Goal: Information Seeking & Learning: Learn about a topic

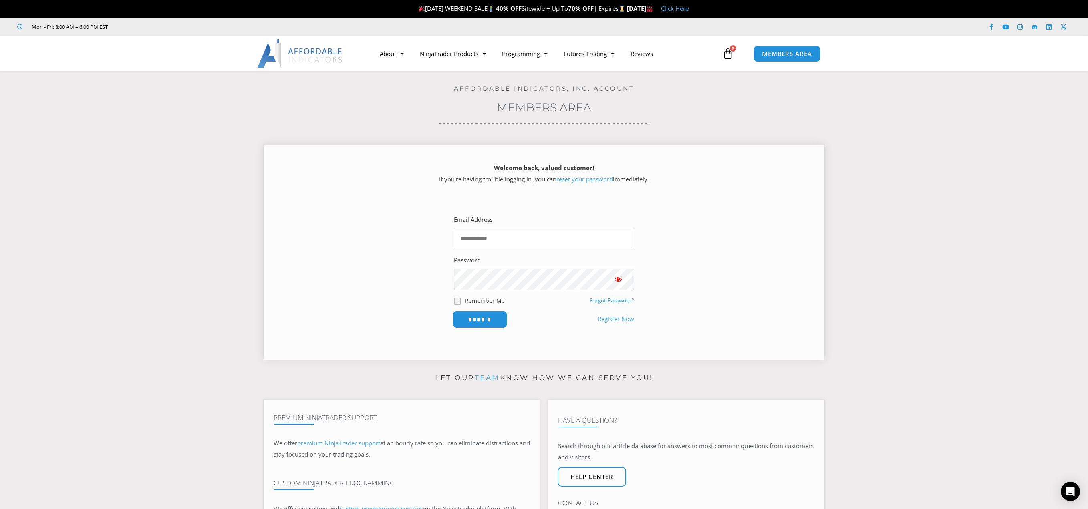
type input "**********"
click at [489, 325] on input "******" at bounding box center [480, 319] width 55 height 17
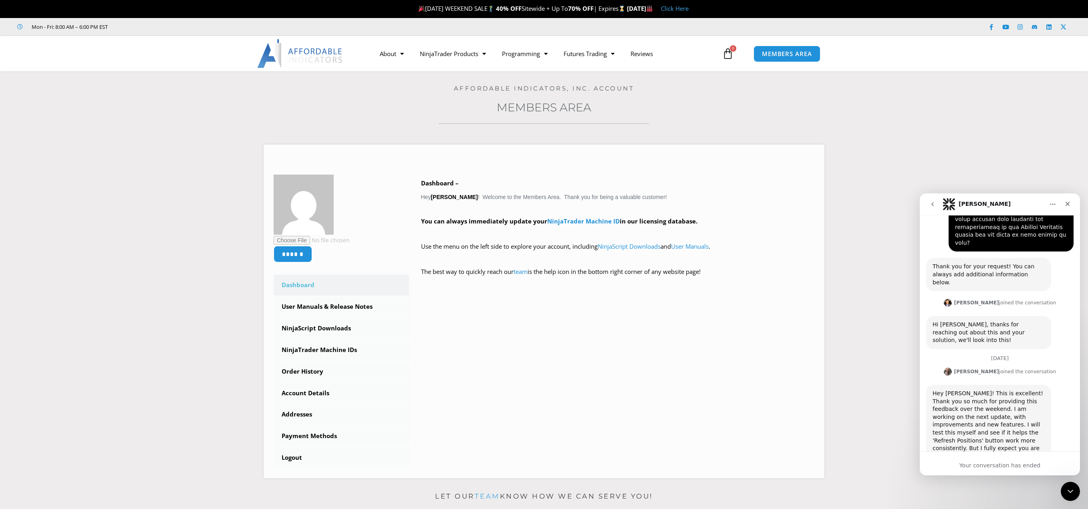
scroll to position [562, 0]
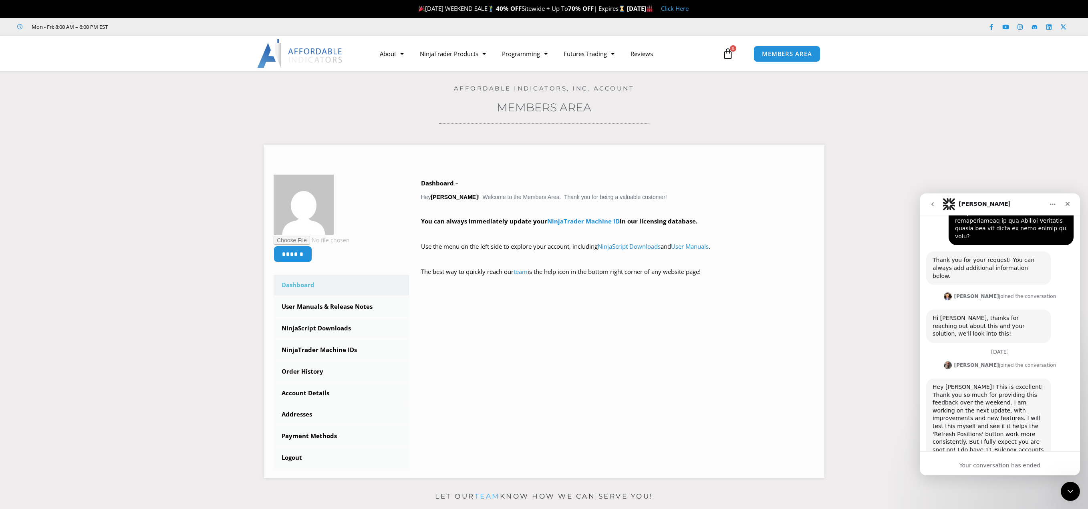
click at [931, 202] on icon "go back" at bounding box center [933, 204] width 6 height 6
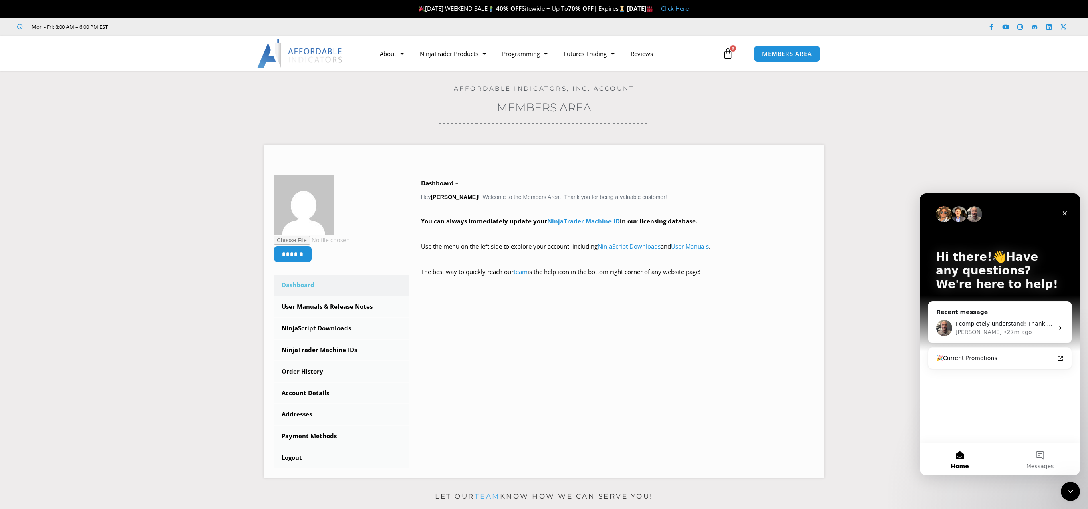
scroll to position [0, 0]
click at [456, 52] on link "NinjaTrader Products" at bounding box center [453, 53] width 82 height 18
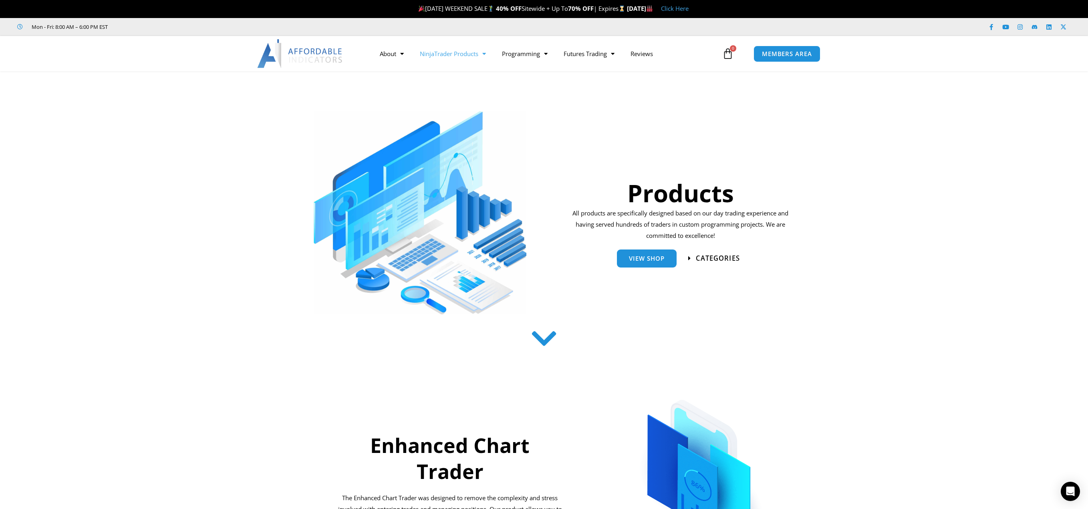
click at [706, 260] on span "categories" at bounding box center [718, 258] width 44 height 7
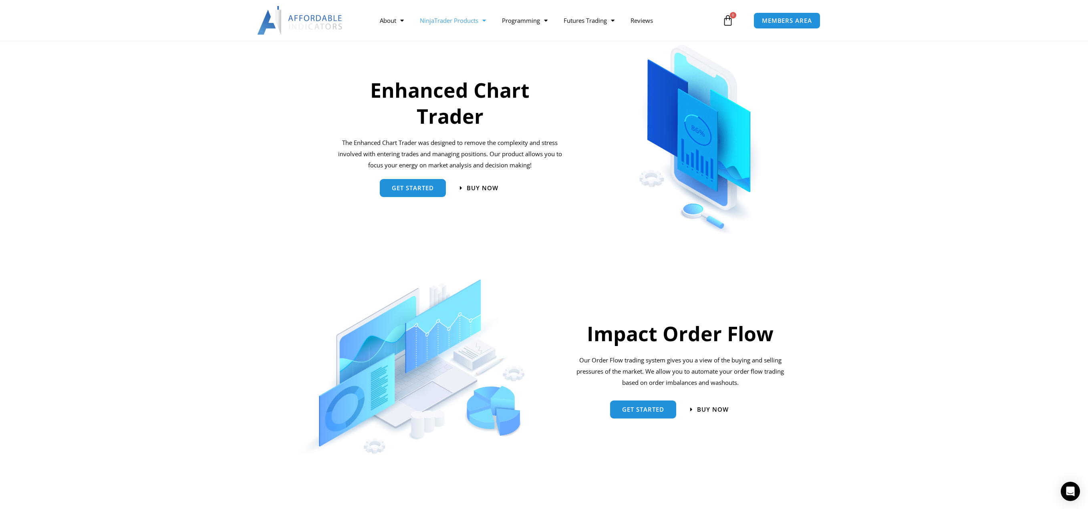
scroll to position [364, 0]
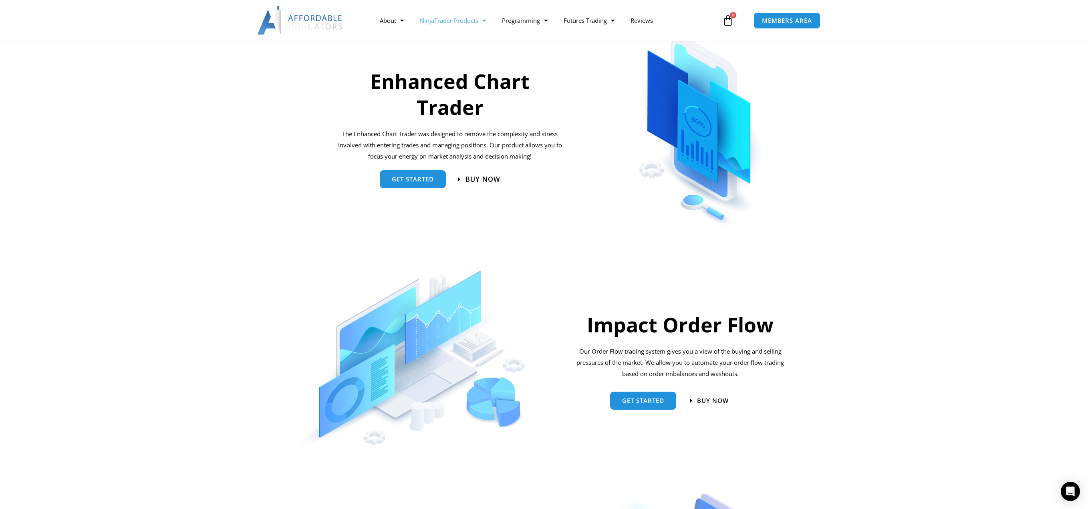
click at [475, 176] on span "Buy now" at bounding box center [483, 179] width 35 height 7
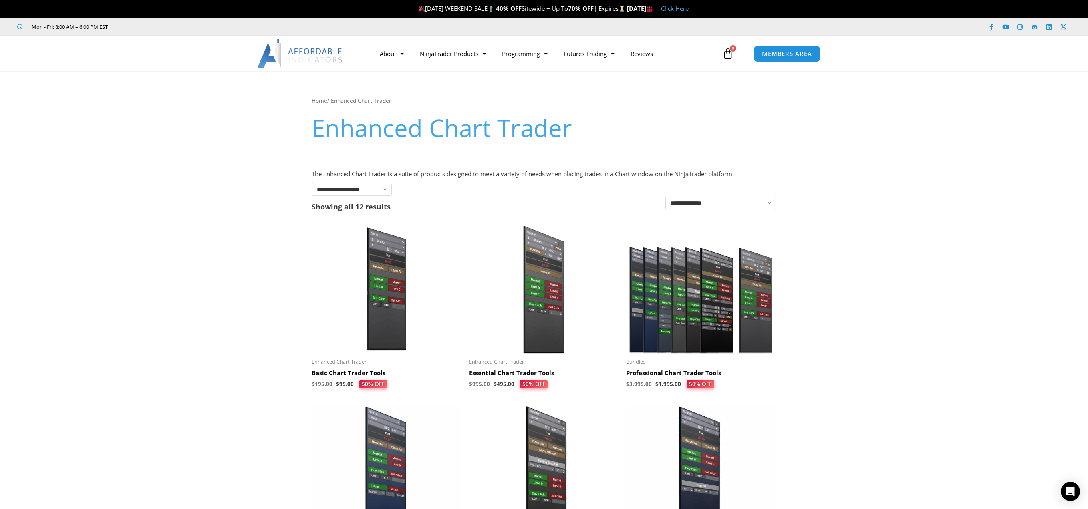
click at [689, 9] on link "Click Here" at bounding box center [675, 8] width 28 height 8
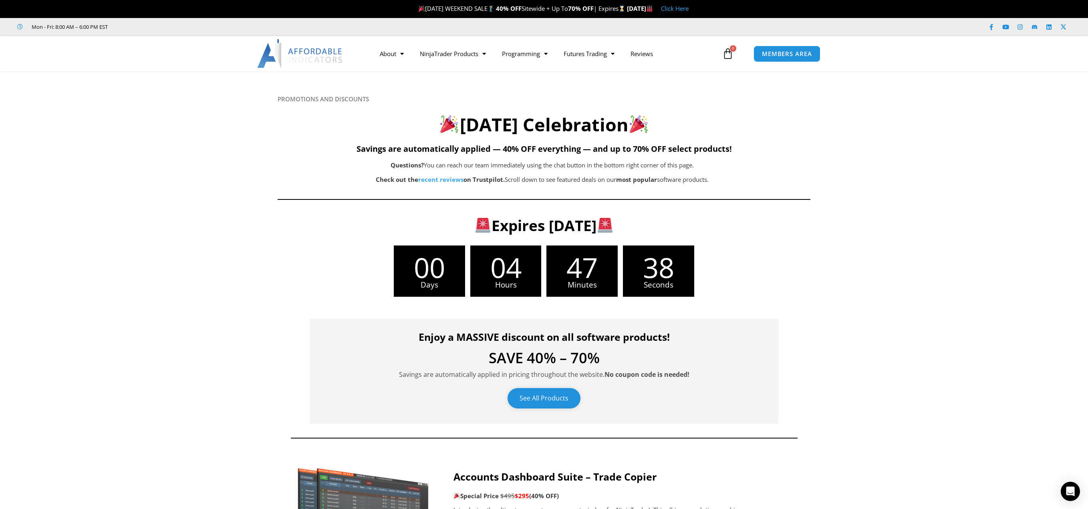
click at [550, 397] on link "See All Products" at bounding box center [544, 398] width 73 height 20
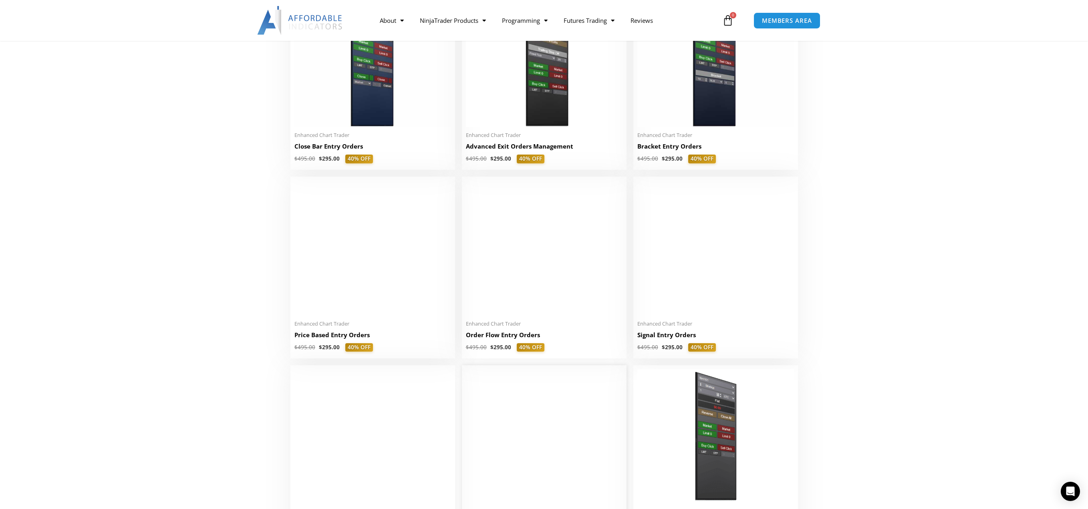
scroll to position [601, 0]
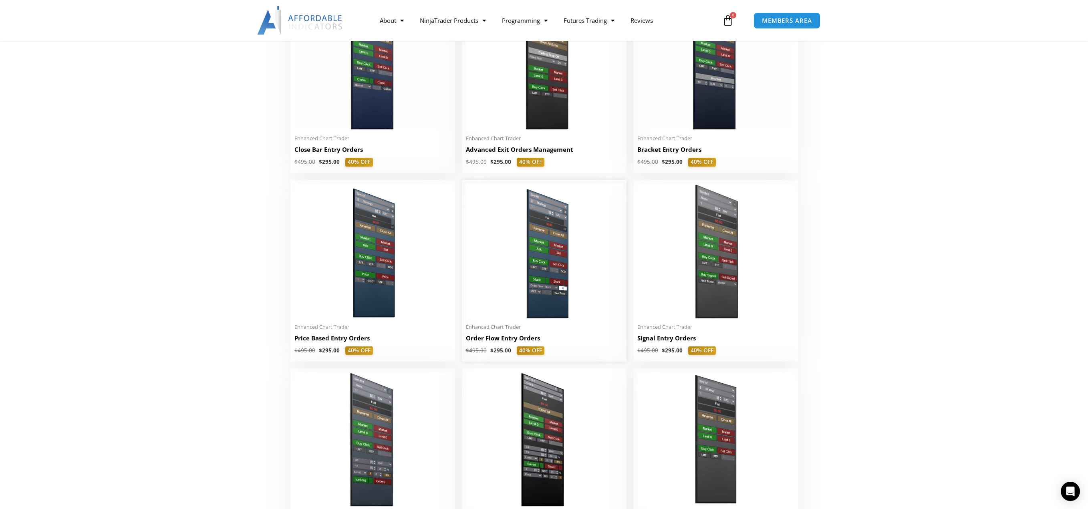
click at [545, 238] on img at bounding box center [544, 251] width 157 height 135
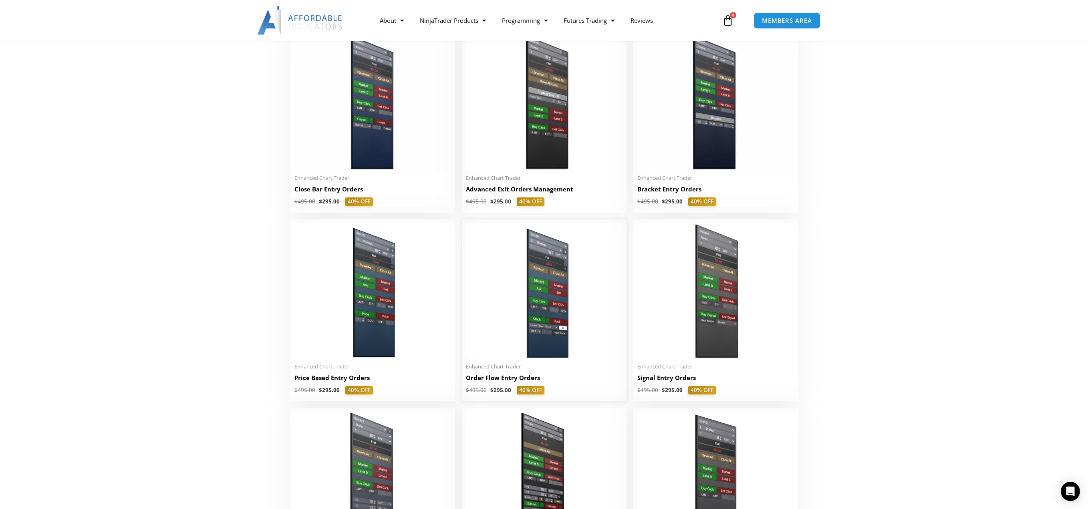
scroll to position [441, 0]
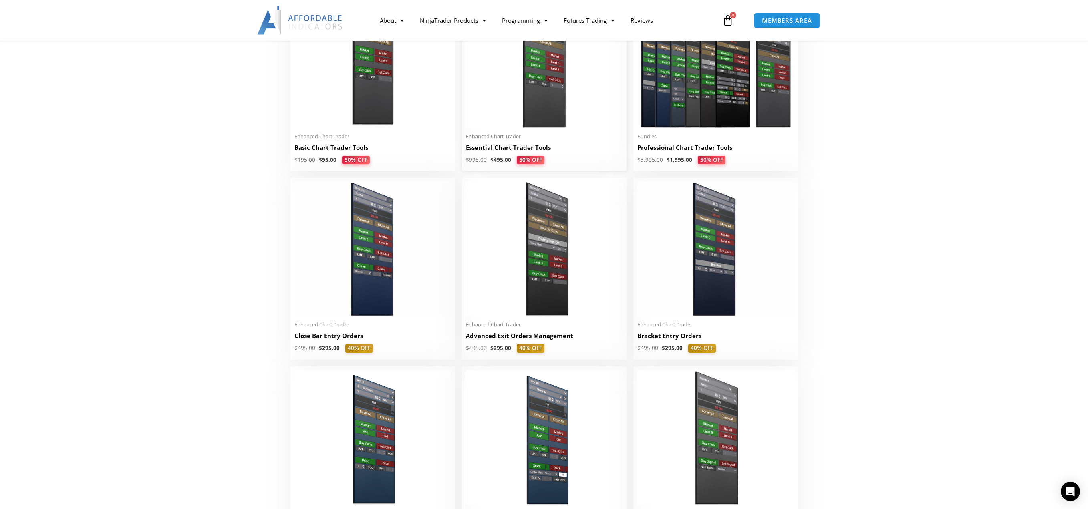
scroll to position [403, 0]
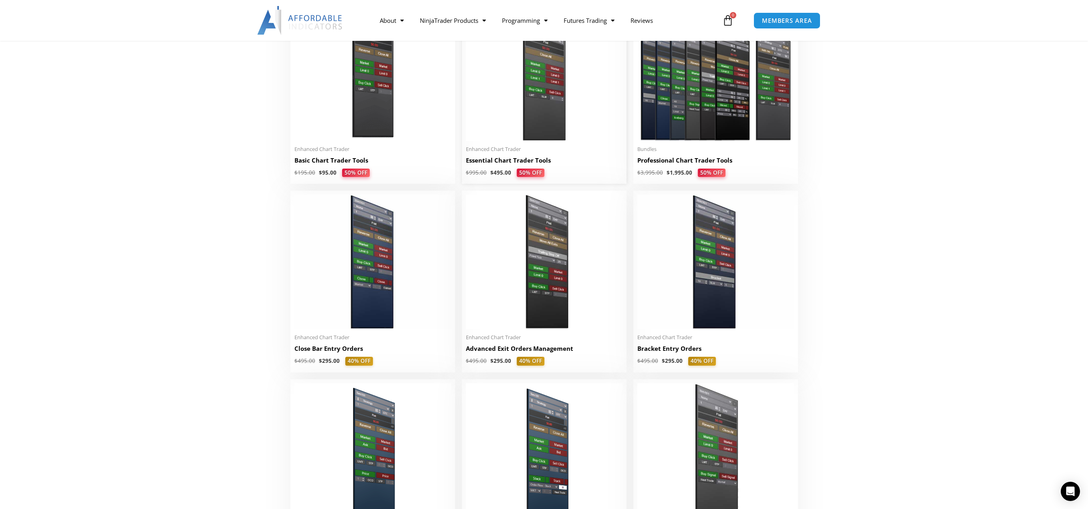
click at [536, 158] on h2 "Essential Chart Trader Tools" at bounding box center [544, 160] width 157 height 8
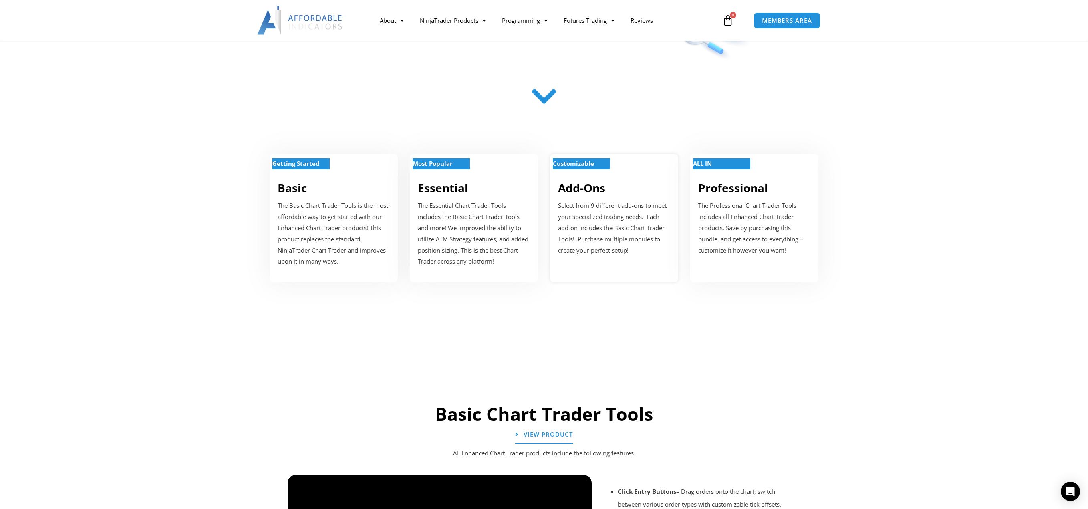
click at [589, 235] on p "Select from 9 different add-ons to meet your specialized trading needs. Each ad…" at bounding box center [614, 228] width 112 height 56
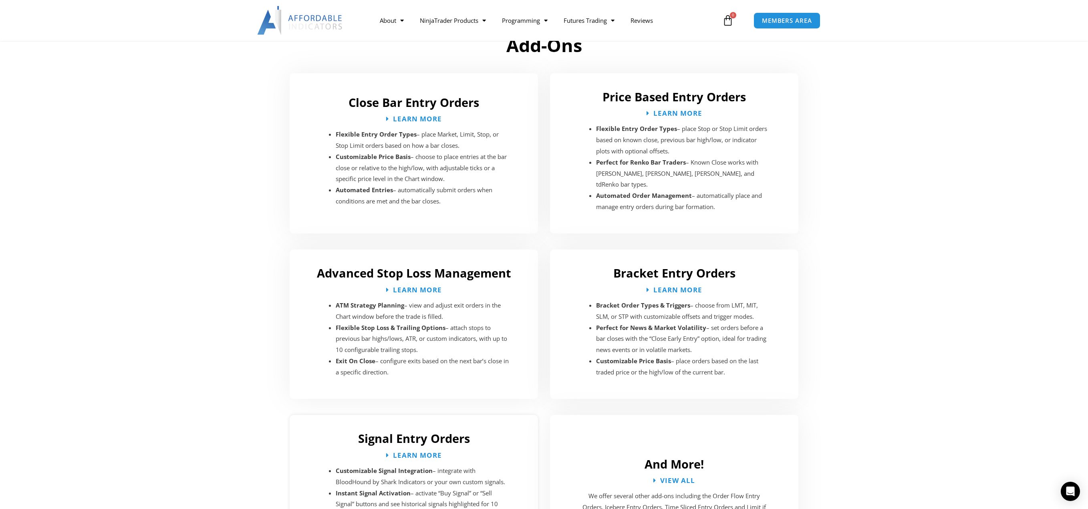
scroll to position [1151, 0]
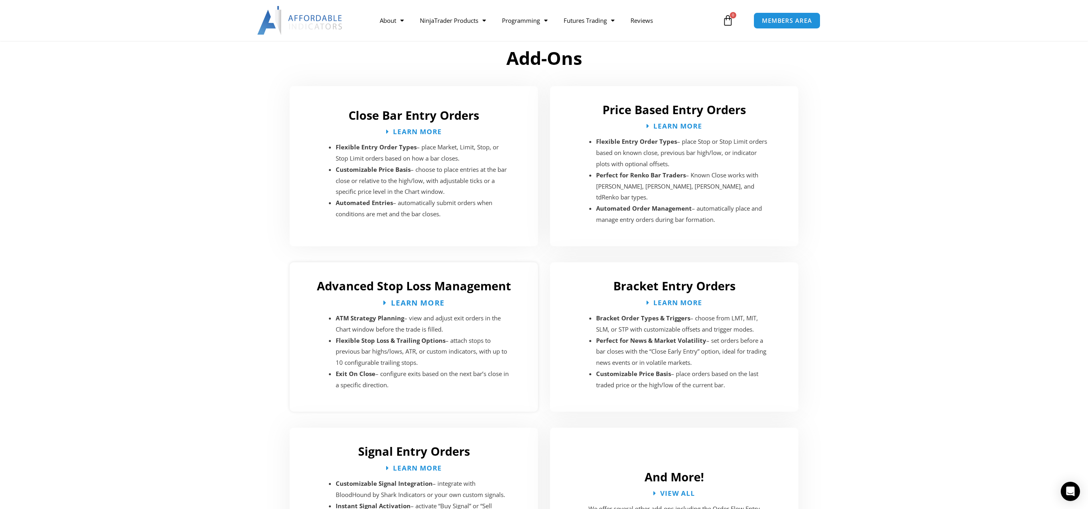
click at [414, 299] on span "Learn More" at bounding box center [418, 303] width 54 height 8
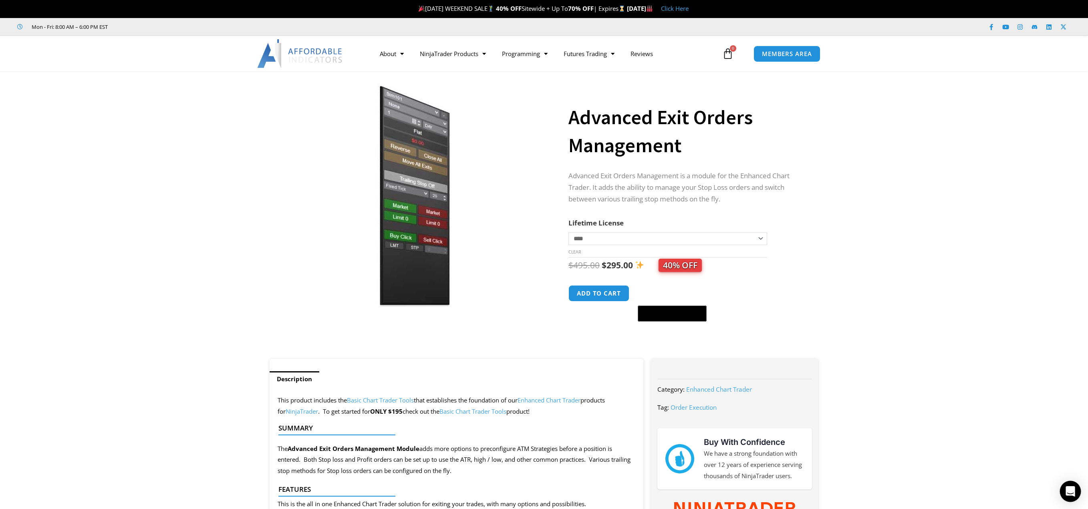
drag, startPoint x: 1072, startPoint y: 493, endPoint x: 1069, endPoint y: 486, distance: 7.2
click at [1072, 493] on icon "Open Intercom Messenger" at bounding box center [1070, 492] width 9 height 10
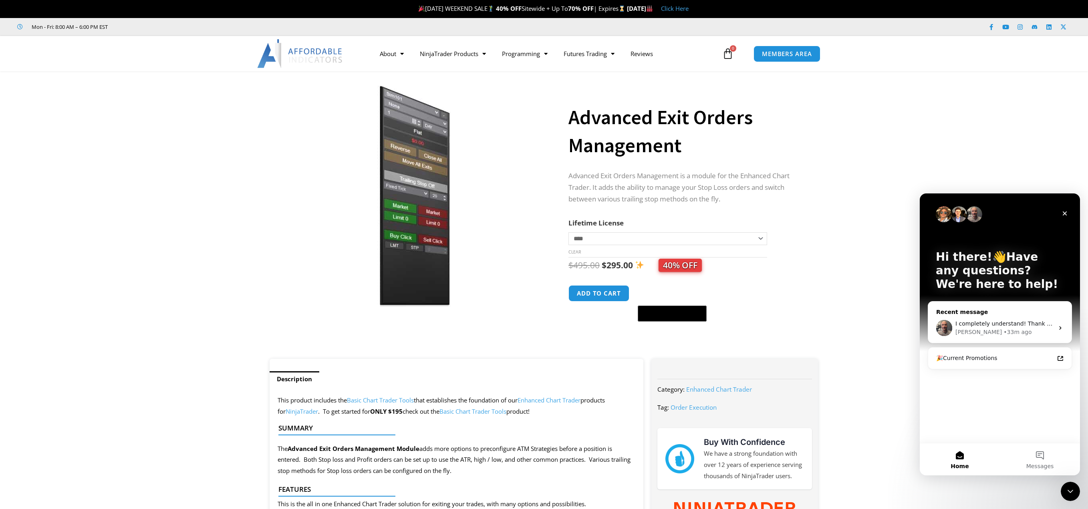
click at [1062, 327] on icon "Intercom messenger" at bounding box center [1061, 328] width 6 height 6
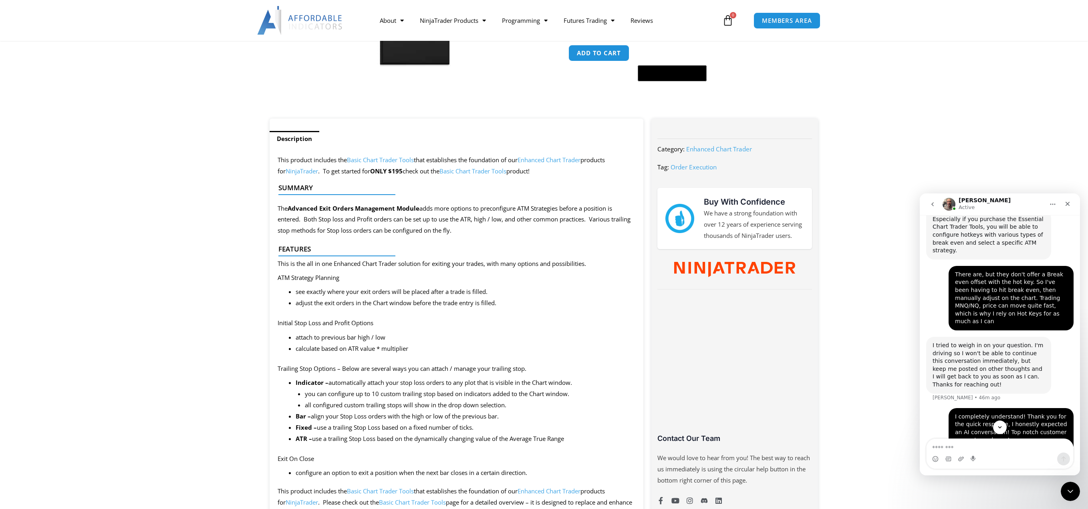
scroll to position [775, 0]
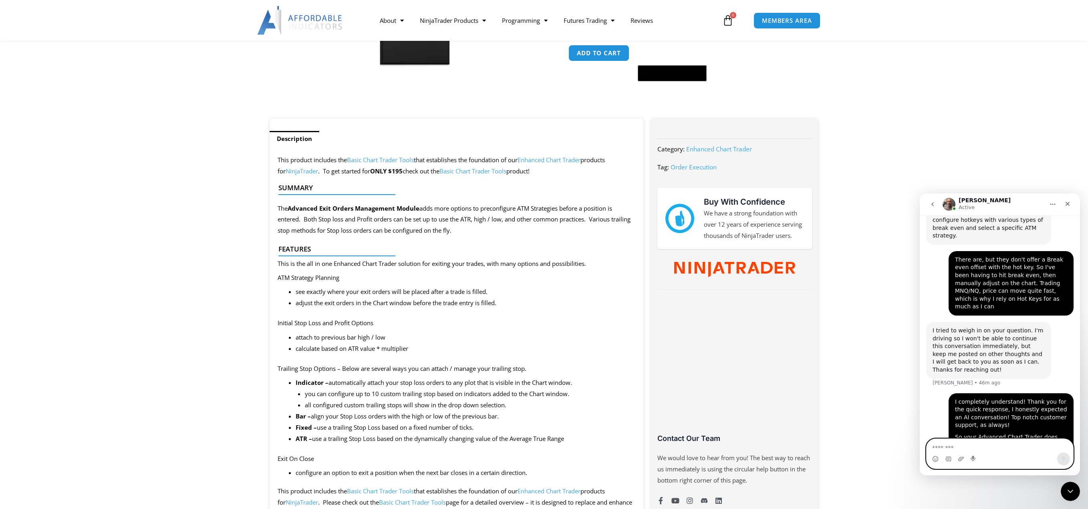
click at [999, 450] on textarea "Message…" at bounding box center [1000, 446] width 147 height 14
type textarea "*"
click at [952, 450] on textarea "*****" at bounding box center [1000, 446] width 147 height 14
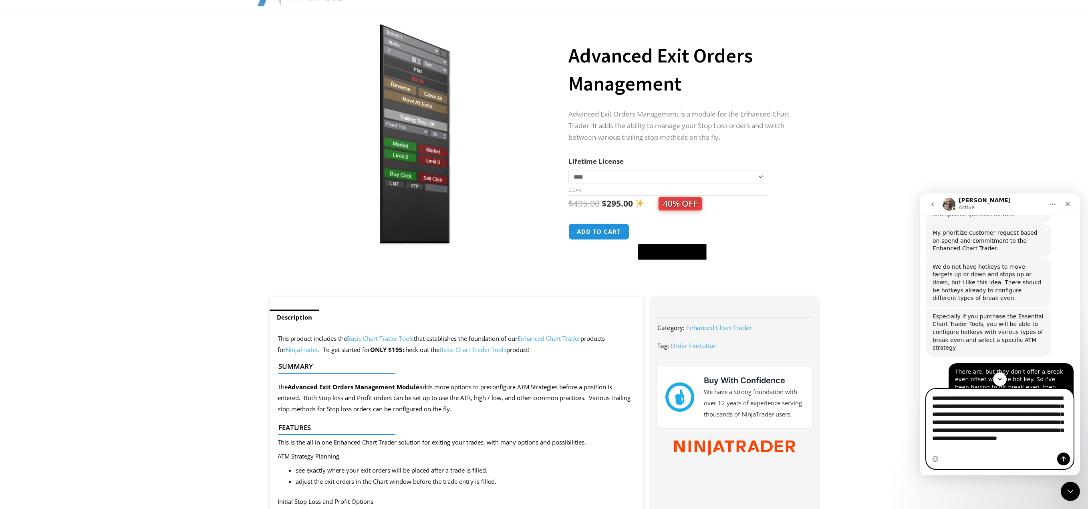
scroll to position [0, 0]
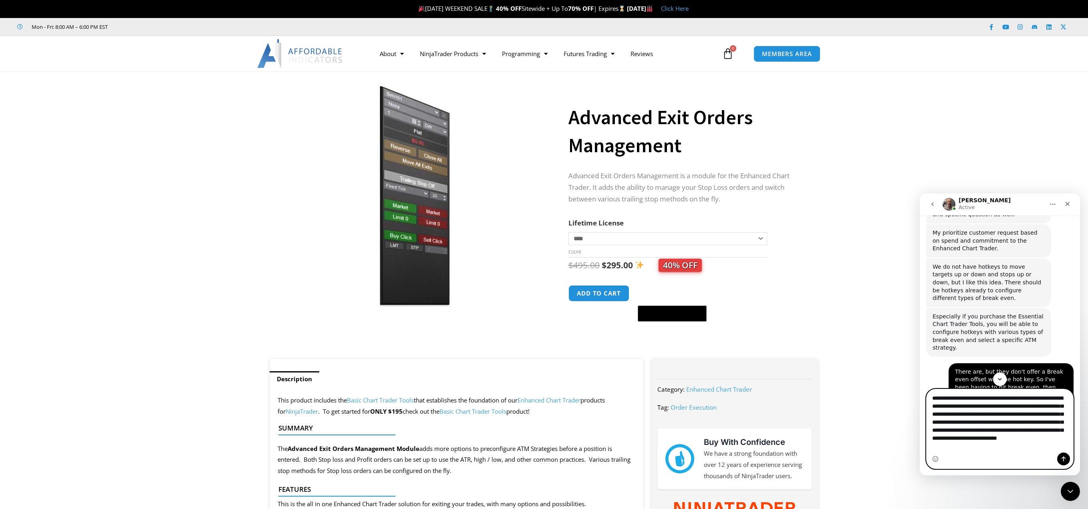
click at [1024, 448] on textarea "**********" at bounding box center [1000, 421] width 147 height 62
click at [959, 446] on textarea "**********" at bounding box center [1000, 421] width 147 height 63
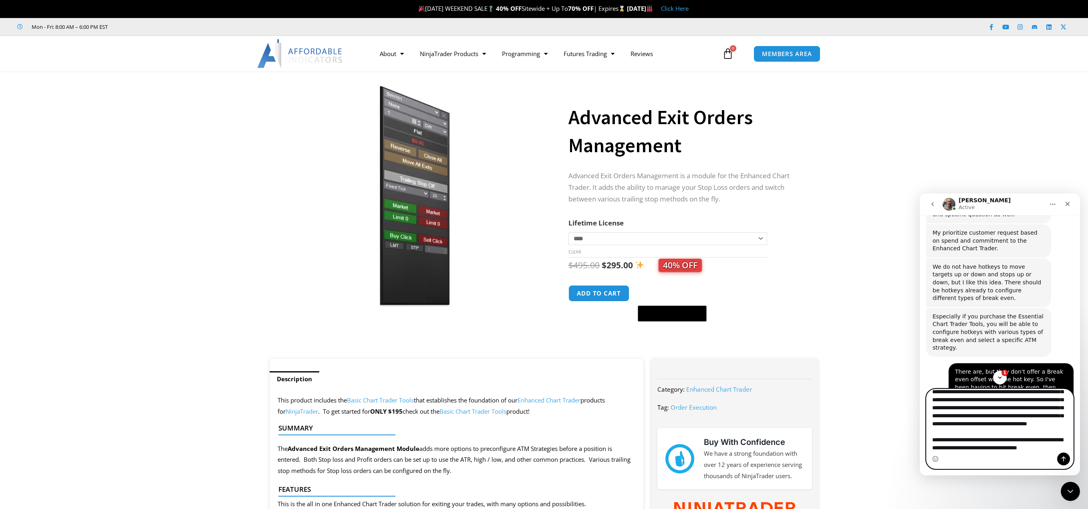
scroll to position [53, 0]
type textarea "**********"
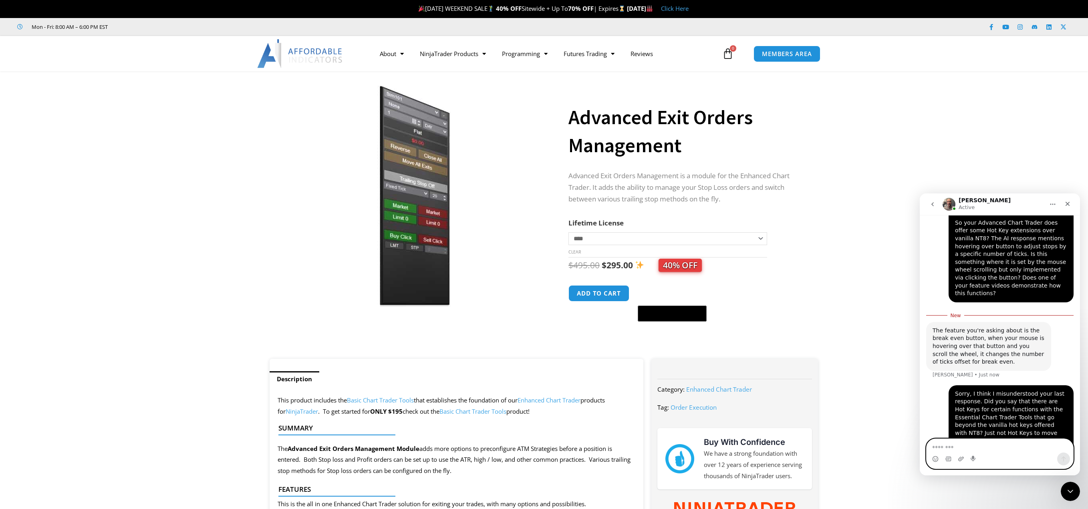
scroll to position [1012, 0]
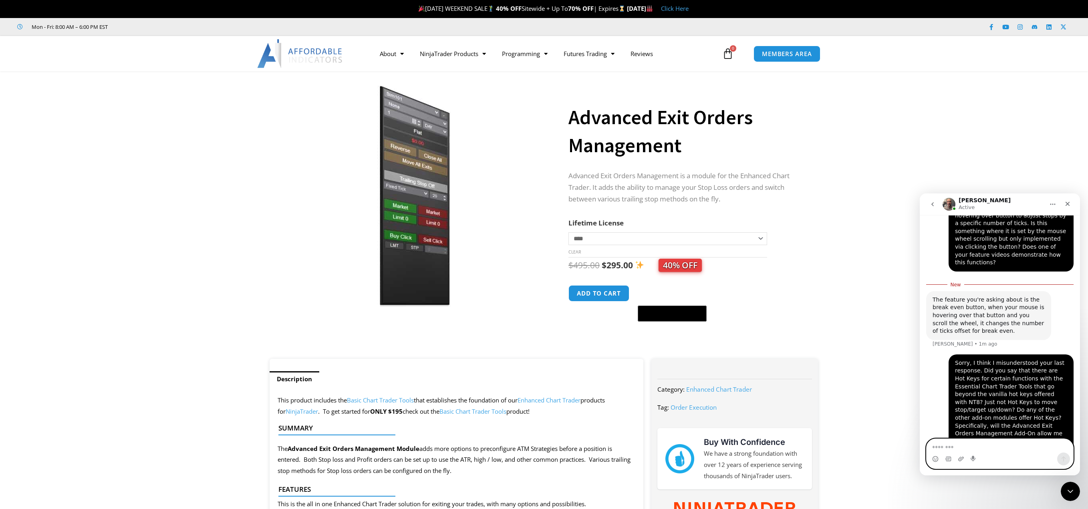
click at [996, 448] on textarea "Message…" at bounding box center [1000, 446] width 147 height 14
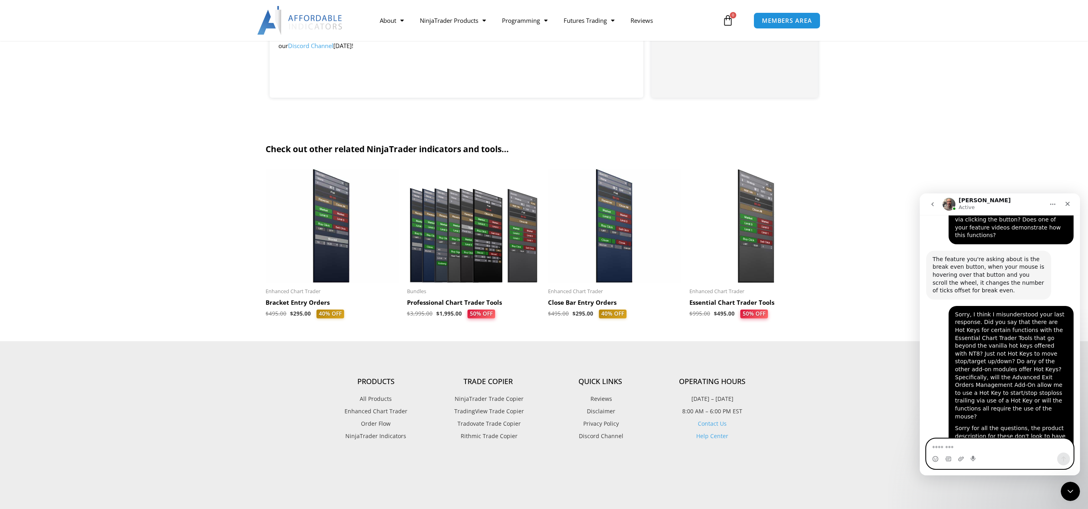
scroll to position [1070, 0]
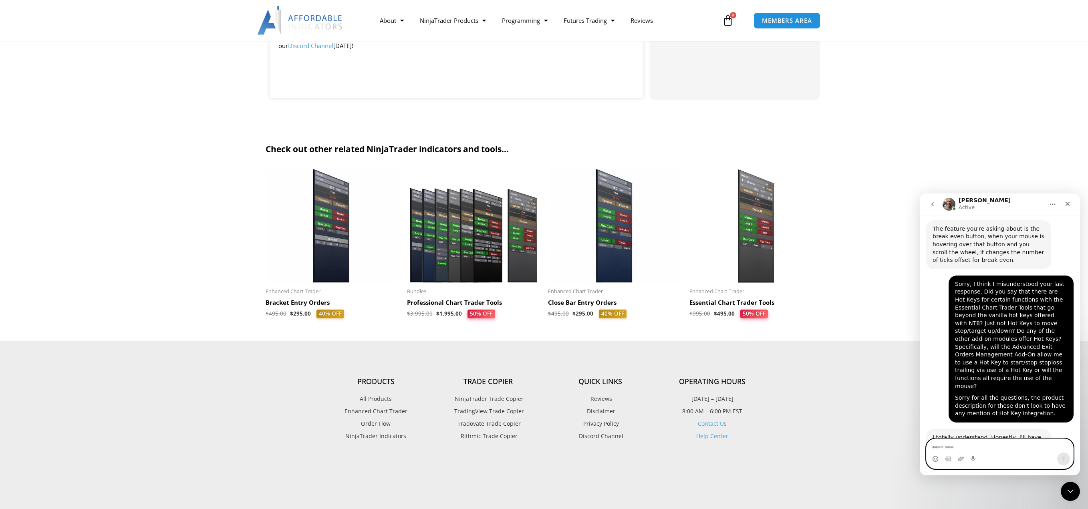
click at [991, 448] on textarea "Message…" at bounding box center [1000, 446] width 147 height 14
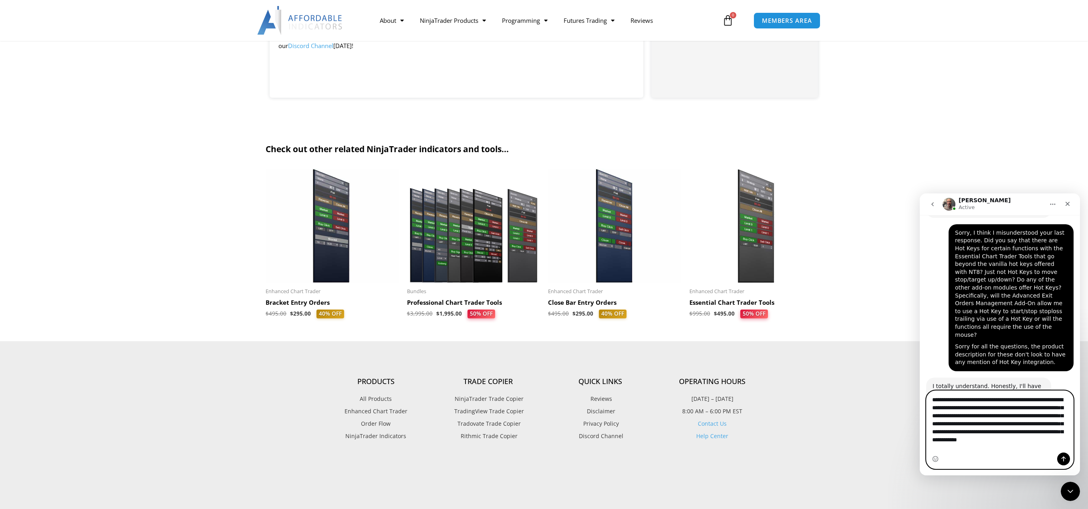
scroll to position [1129, 0]
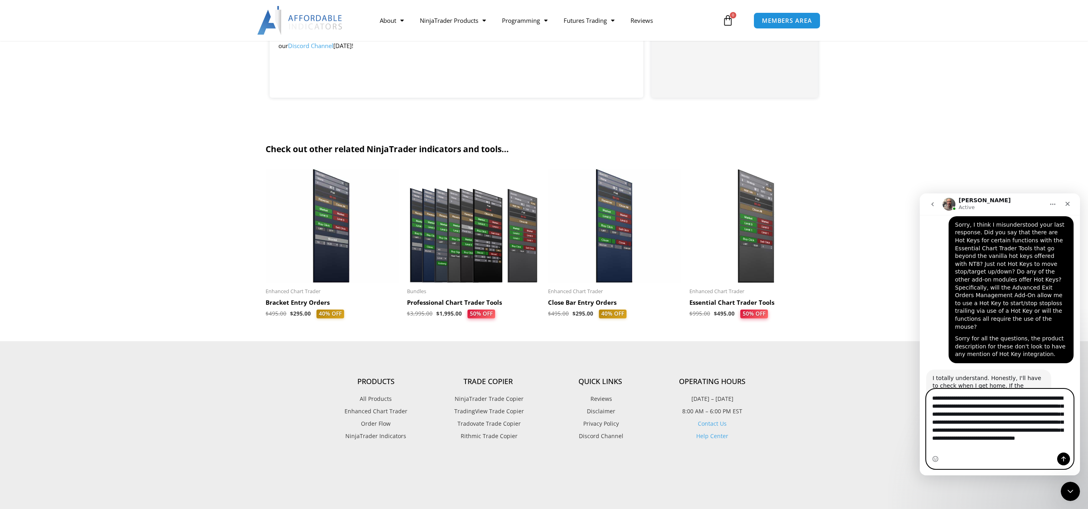
type textarea "**********"
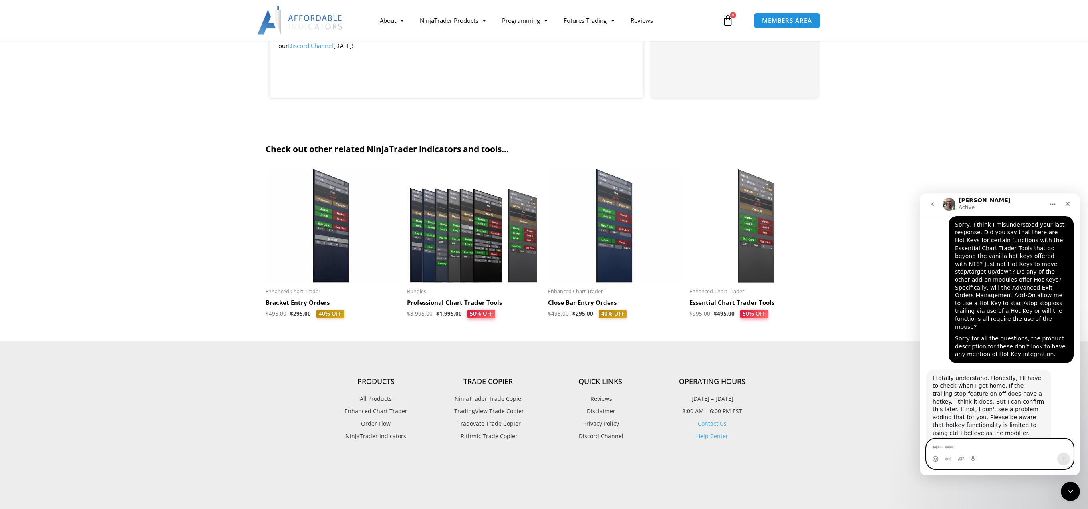
scroll to position [1168, 0]
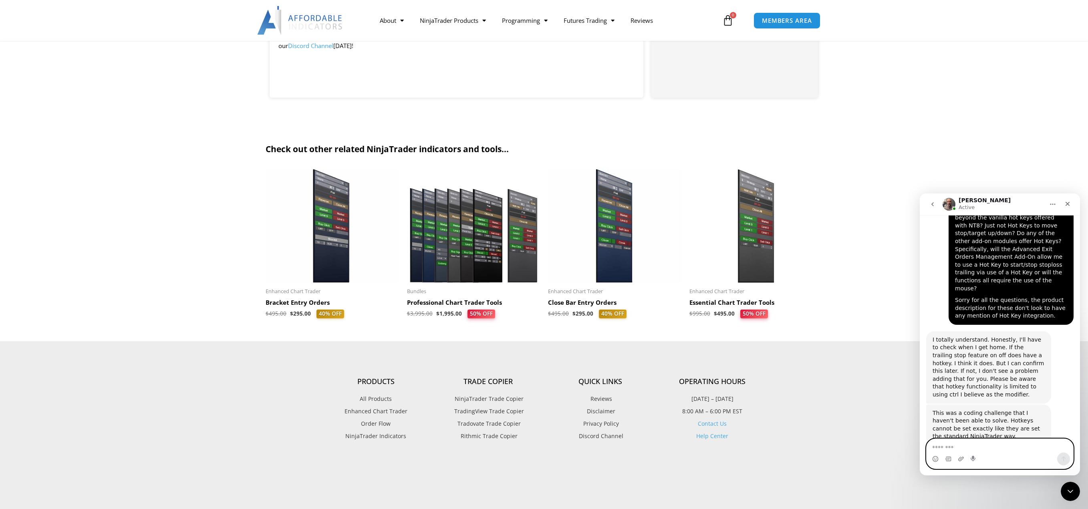
click at [978, 440] on textarea "Message…" at bounding box center [1000, 446] width 147 height 14
click at [979, 447] on textarea "Message…" at bounding box center [1000, 446] width 147 height 14
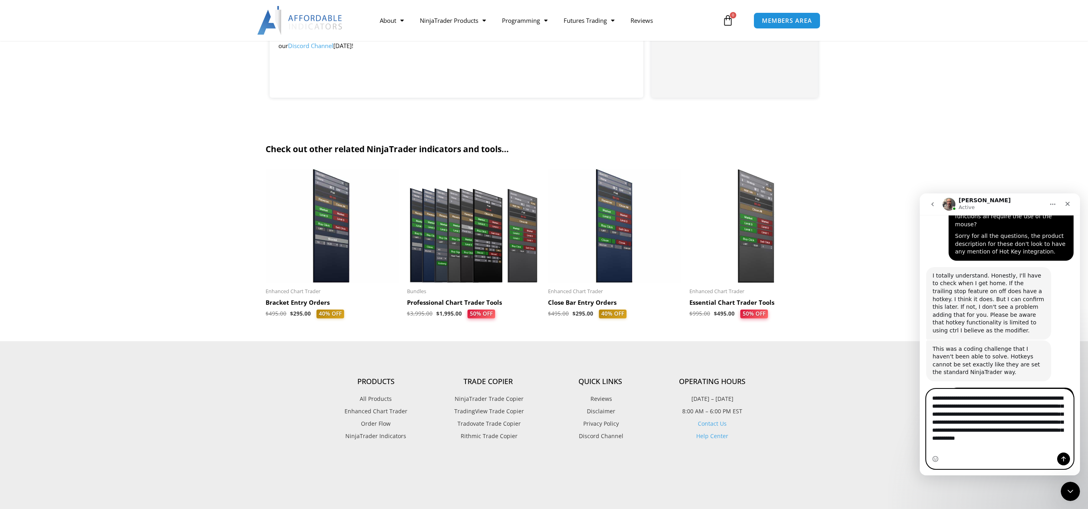
scroll to position [1240, 0]
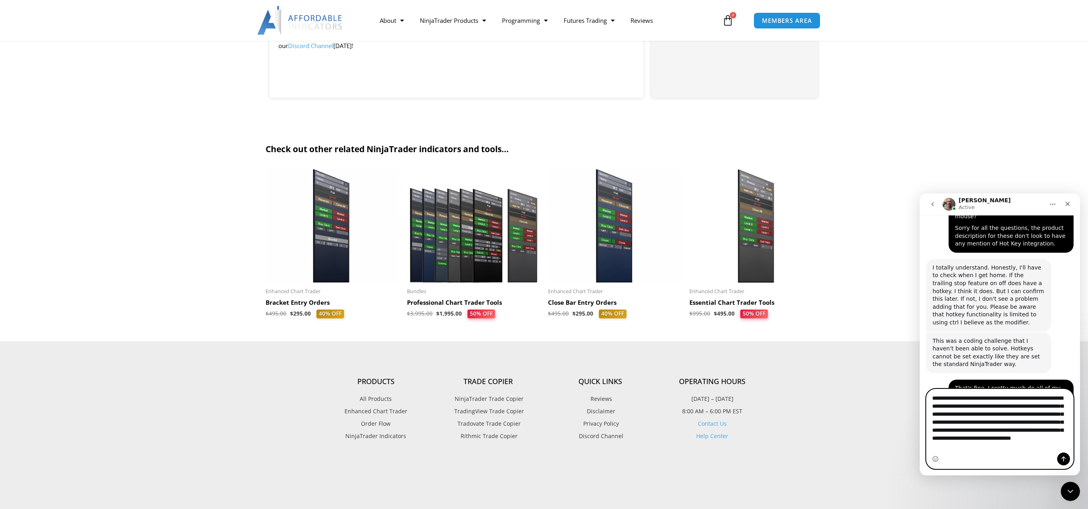
type textarea "**********"
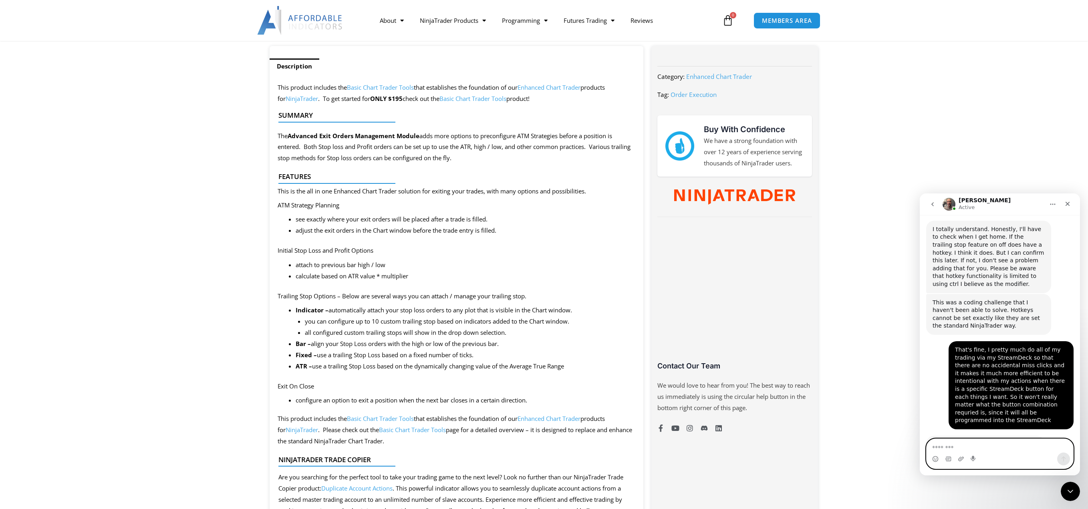
scroll to position [0, 0]
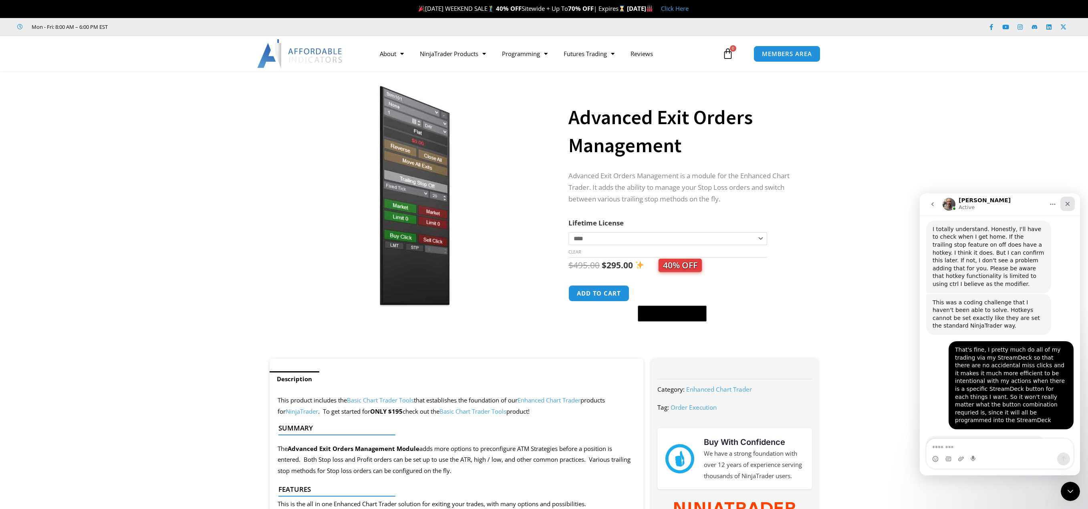
click at [1069, 204] on icon "Close" at bounding box center [1068, 204] width 6 height 6
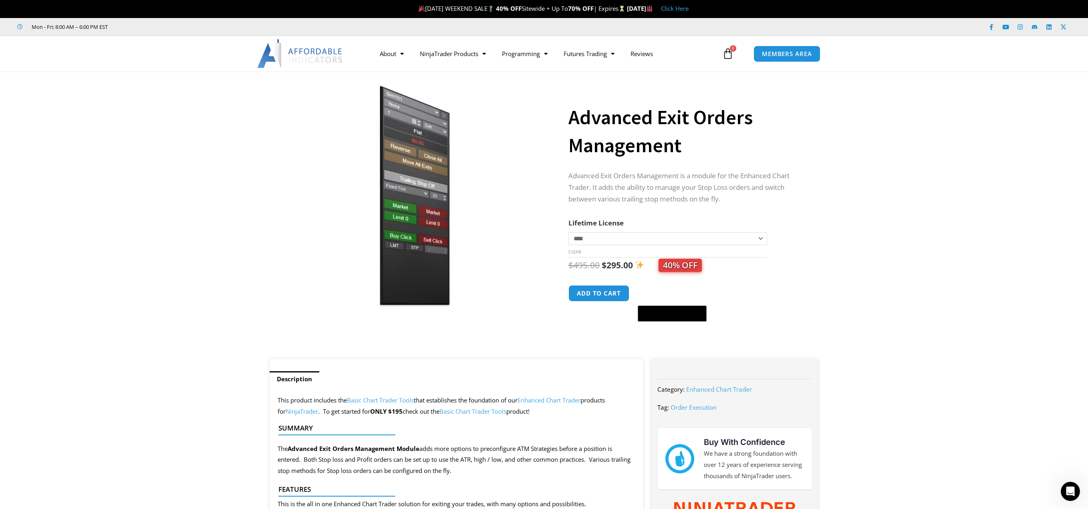
scroll to position [1278, 0]
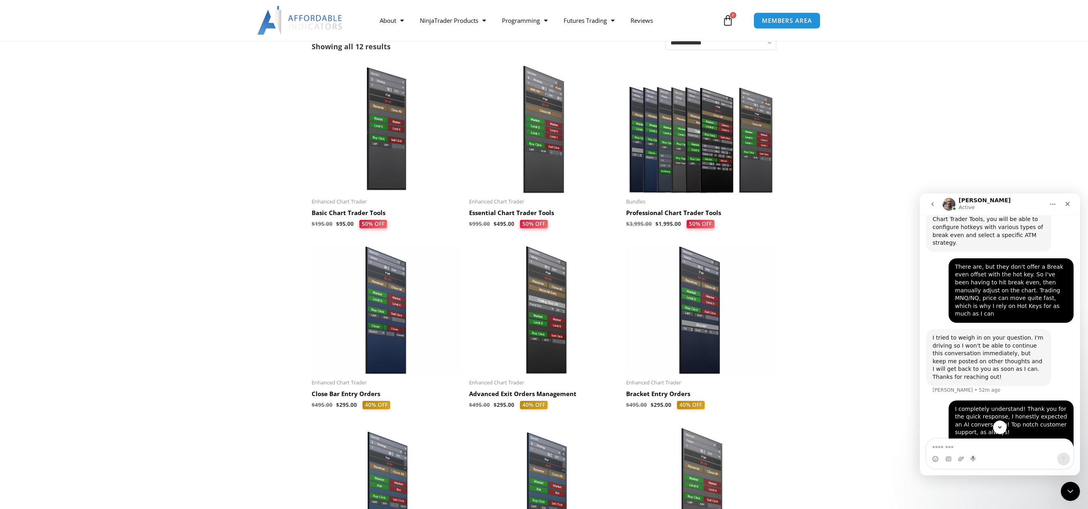
scroll to position [806, 0]
